Goal: Task Accomplishment & Management: Manage account settings

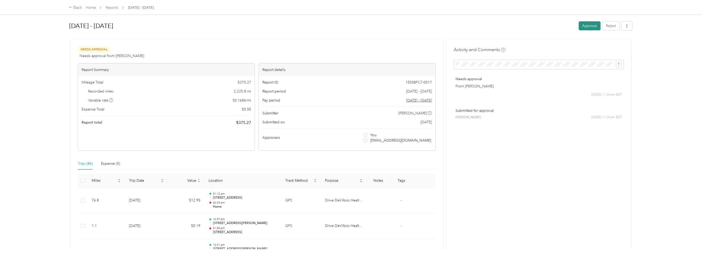
click at [592, 27] on button "Approve" at bounding box center [589, 25] width 22 height 9
click at [581, 26] on button "Approve" at bounding box center [589, 25] width 22 height 9
